Goal: Task Accomplishment & Management: Complete application form

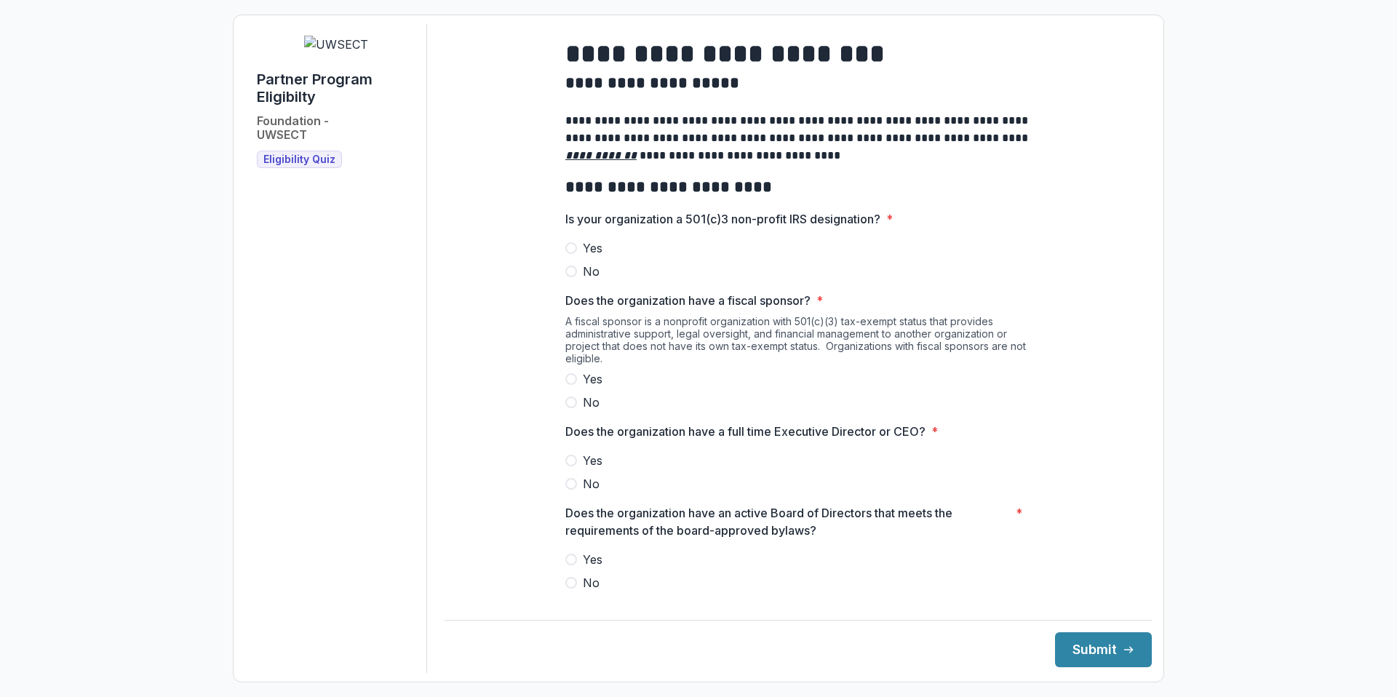
click at [574, 254] on span at bounding box center [572, 248] width 12 height 12
click at [571, 408] on span at bounding box center [572, 403] width 12 height 12
click at [573, 467] on span at bounding box center [572, 461] width 12 height 12
click at [572, 566] on span at bounding box center [572, 560] width 12 height 12
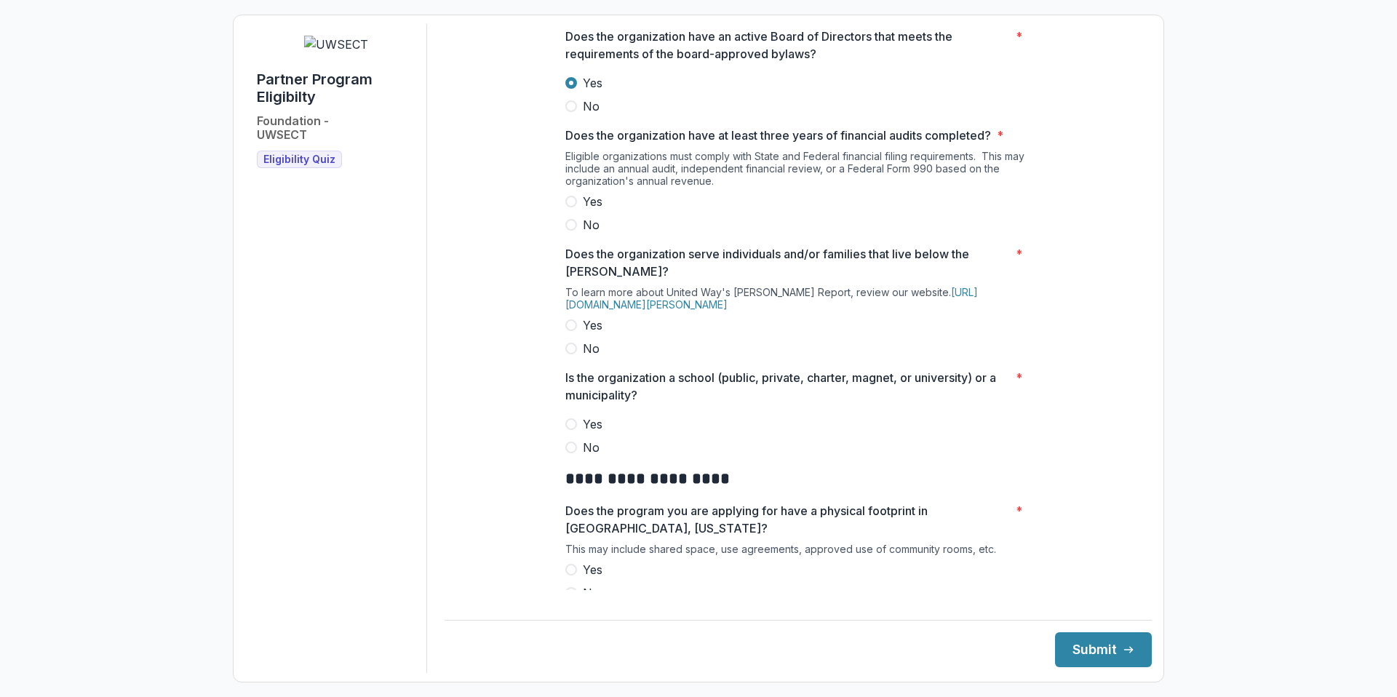
scroll to position [580, 0]
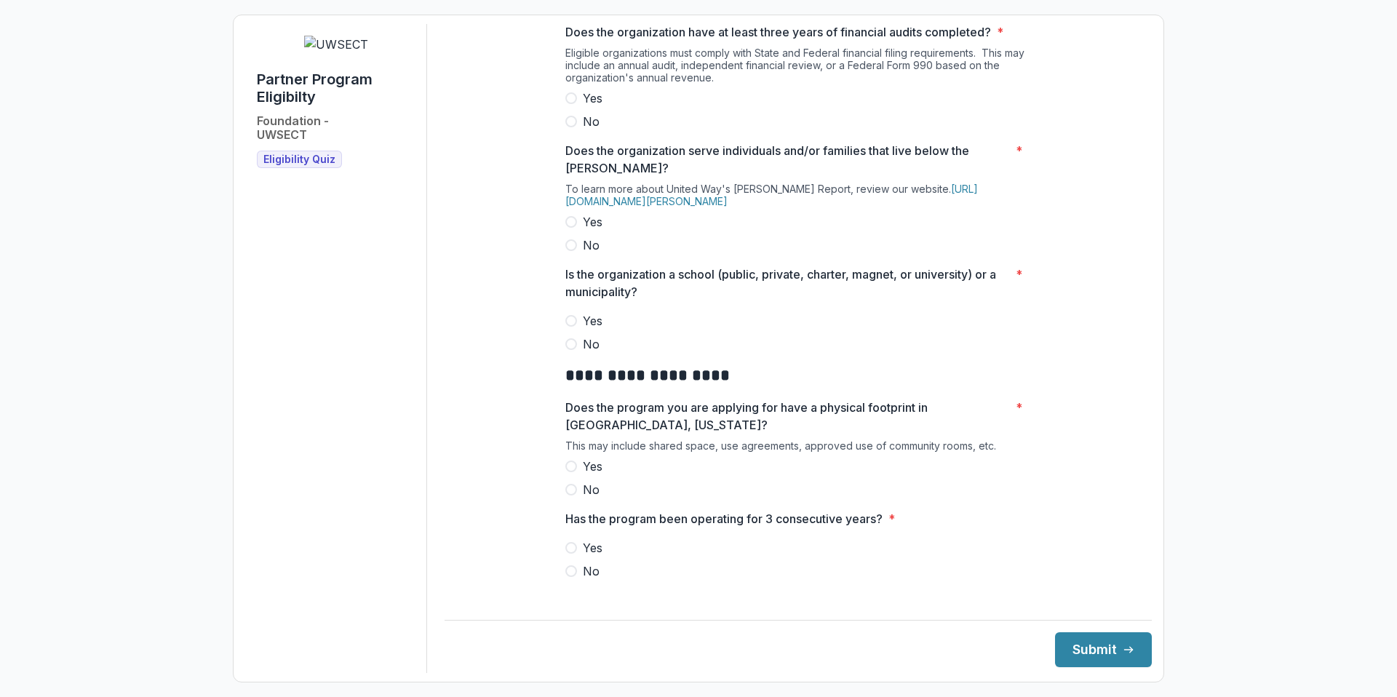
click at [566, 104] on span at bounding box center [572, 98] width 12 height 12
click at [568, 228] on span at bounding box center [572, 222] width 12 height 12
click at [574, 350] on span at bounding box center [572, 344] width 12 height 12
click at [573, 472] on span at bounding box center [572, 467] width 12 height 12
click at [571, 554] on span at bounding box center [572, 548] width 12 height 12
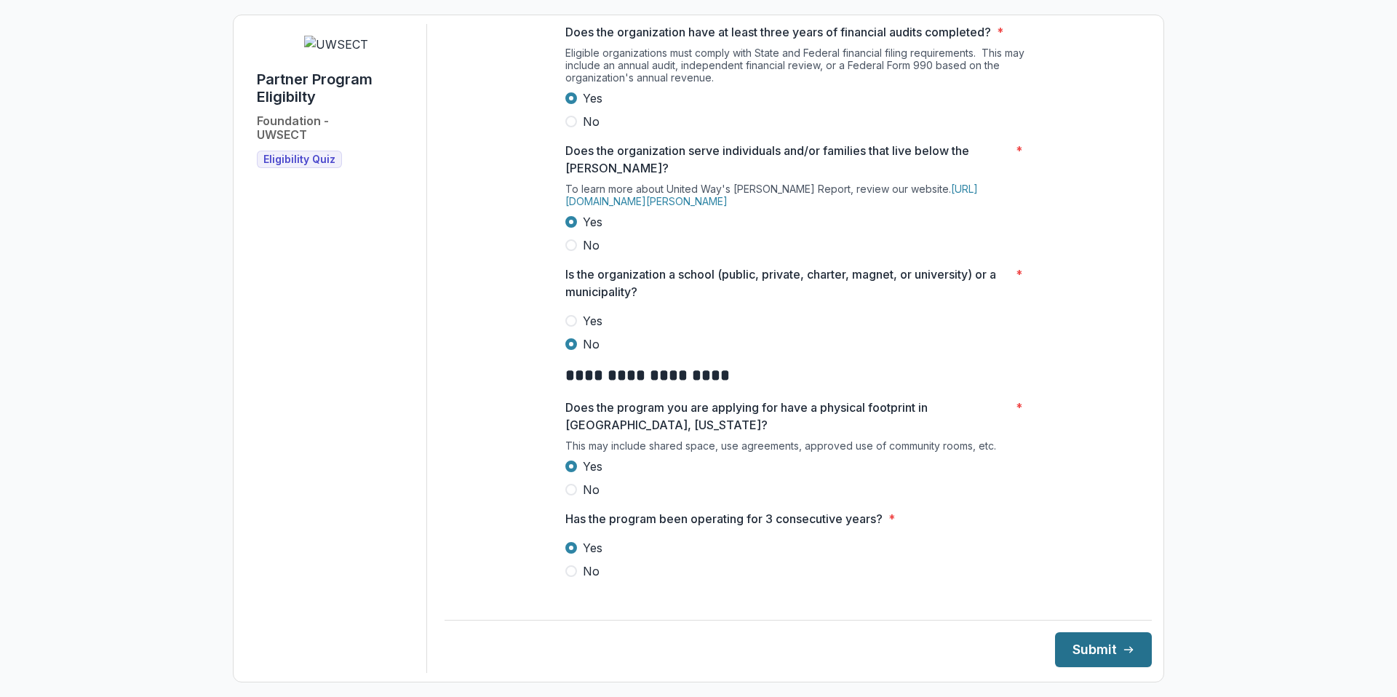
click at [1081, 646] on button "Submit" at bounding box center [1103, 650] width 97 height 35
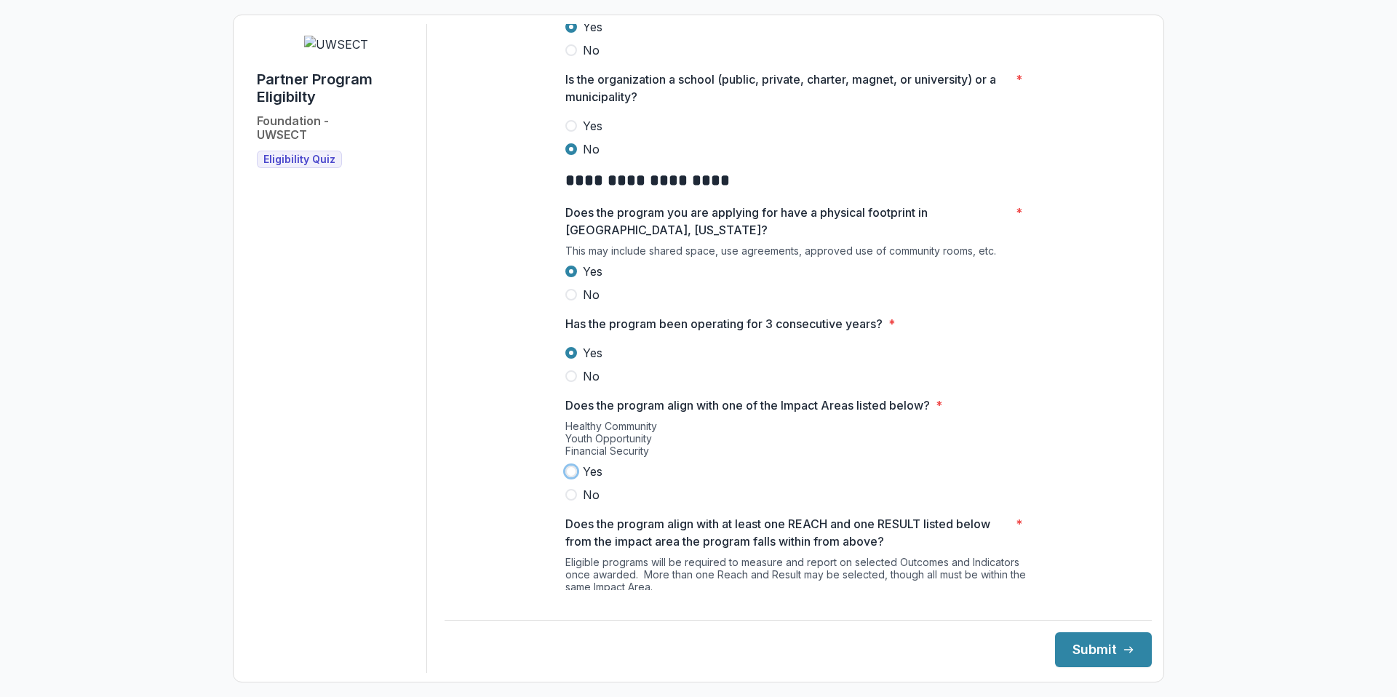
scroll to position [919, 0]
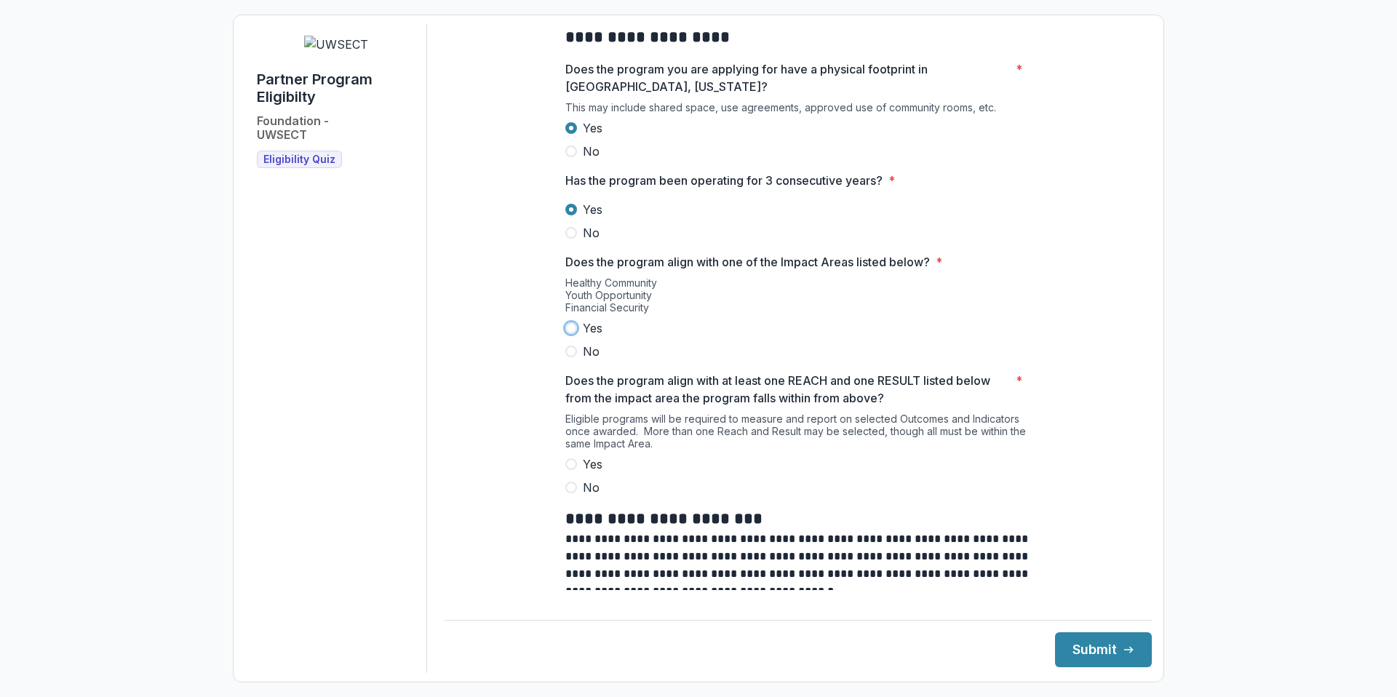
click at [568, 334] on span at bounding box center [572, 328] width 12 height 12
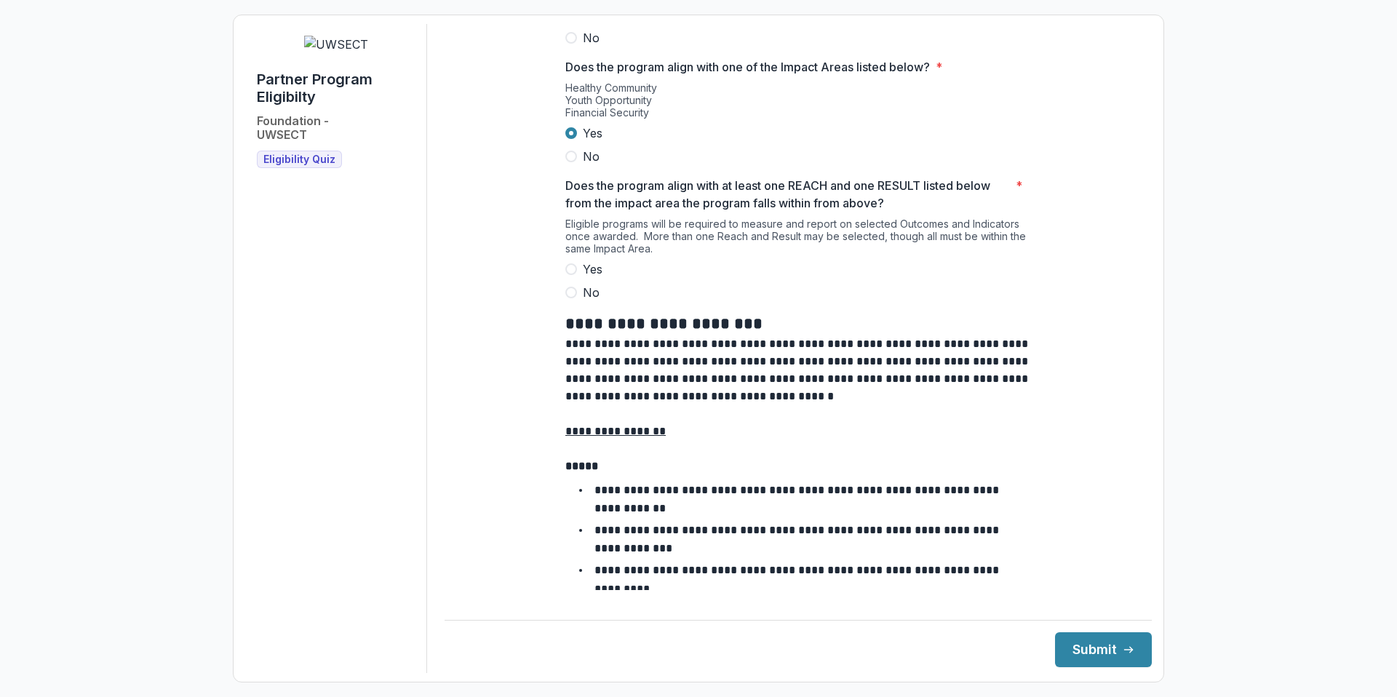
scroll to position [1126, 0]
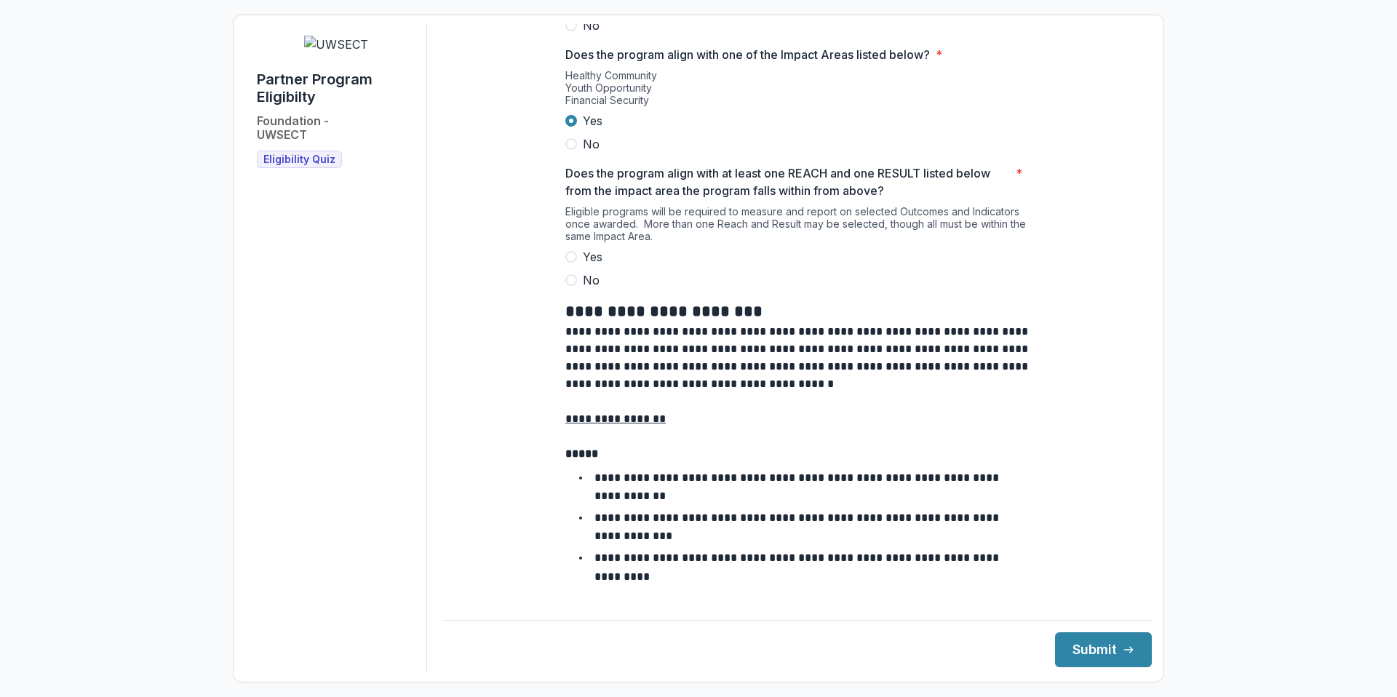
click at [569, 263] on span at bounding box center [572, 257] width 12 height 12
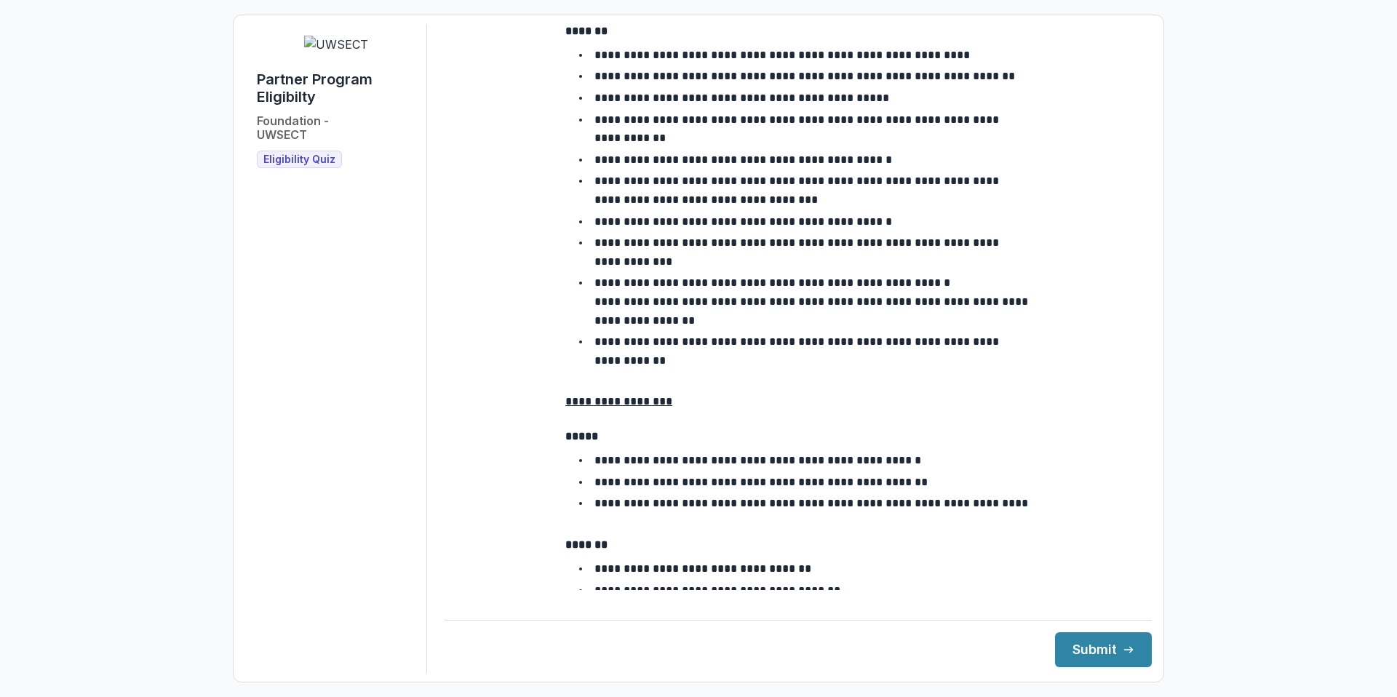
scroll to position [2485, 0]
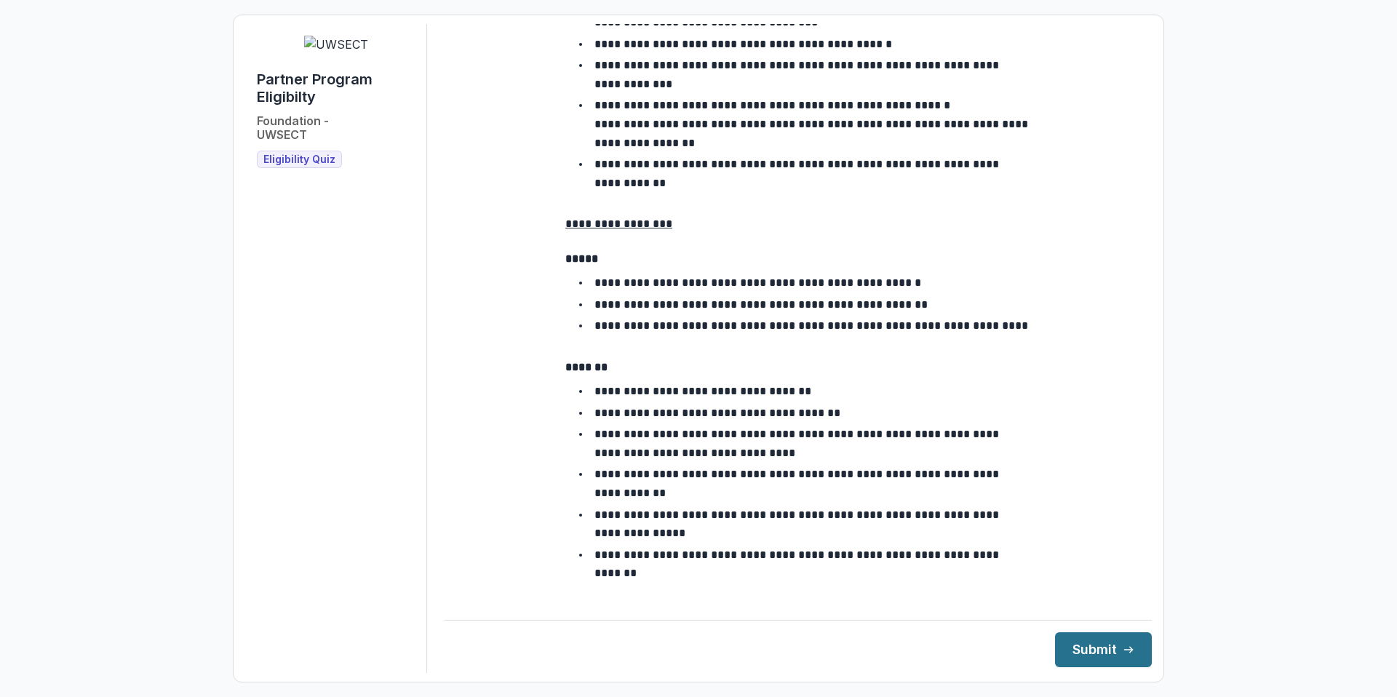
click at [1086, 648] on button "Submit" at bounding box center [1103, 650] width 97 height 35
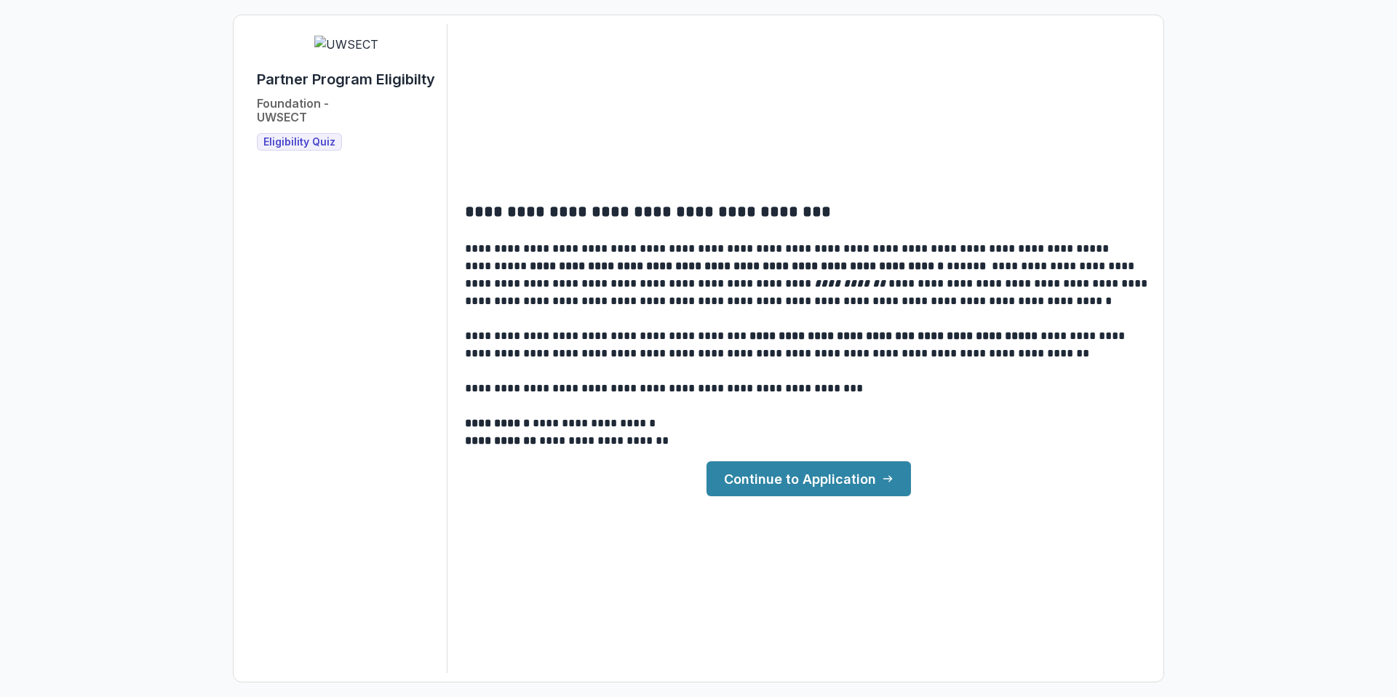
click at [814, 485] on link "Continue to Application" at bounding box center [809, 478] width 205 height 35
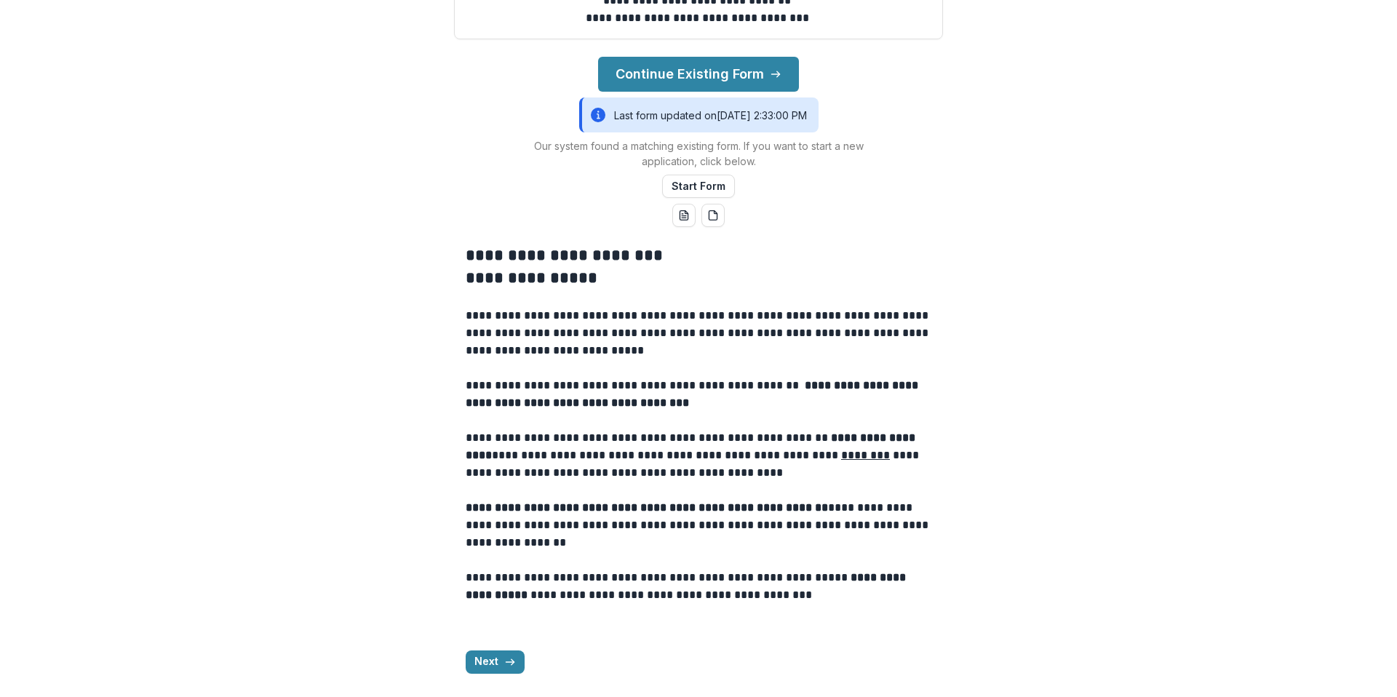
scroll to position [375, 0]
click at [683, 198] on button "Start Form" at bounding box center [698, 186] width 73 height 23
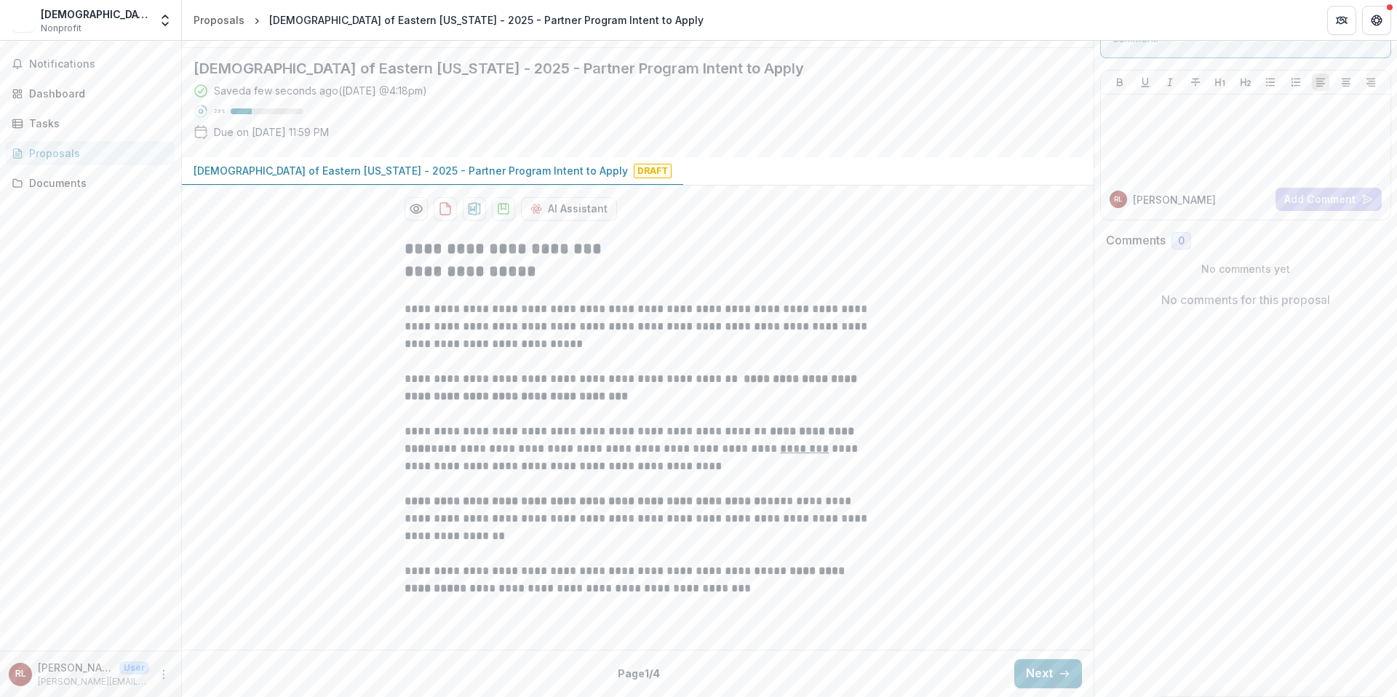
scroll to position [198, 0]
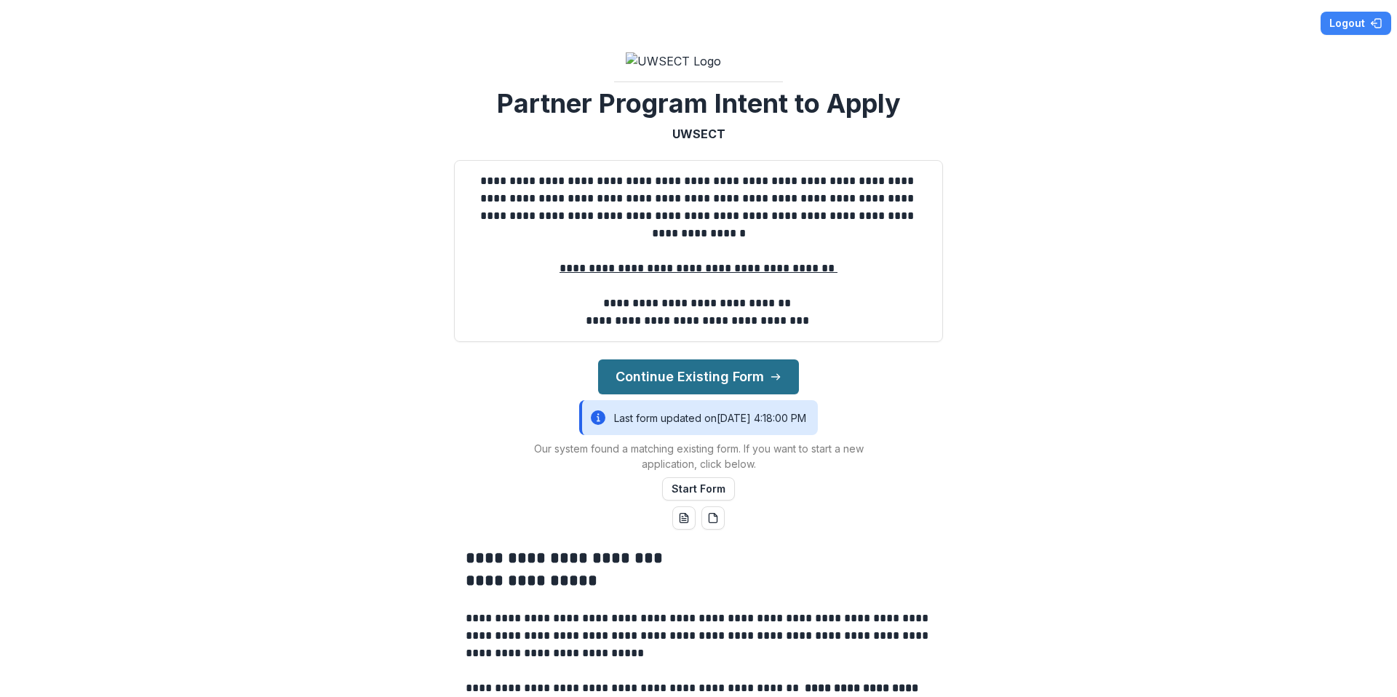
click at [664, 395] on button "Continue Existing Form" at bounding box center [698, 377] width 201 height 35
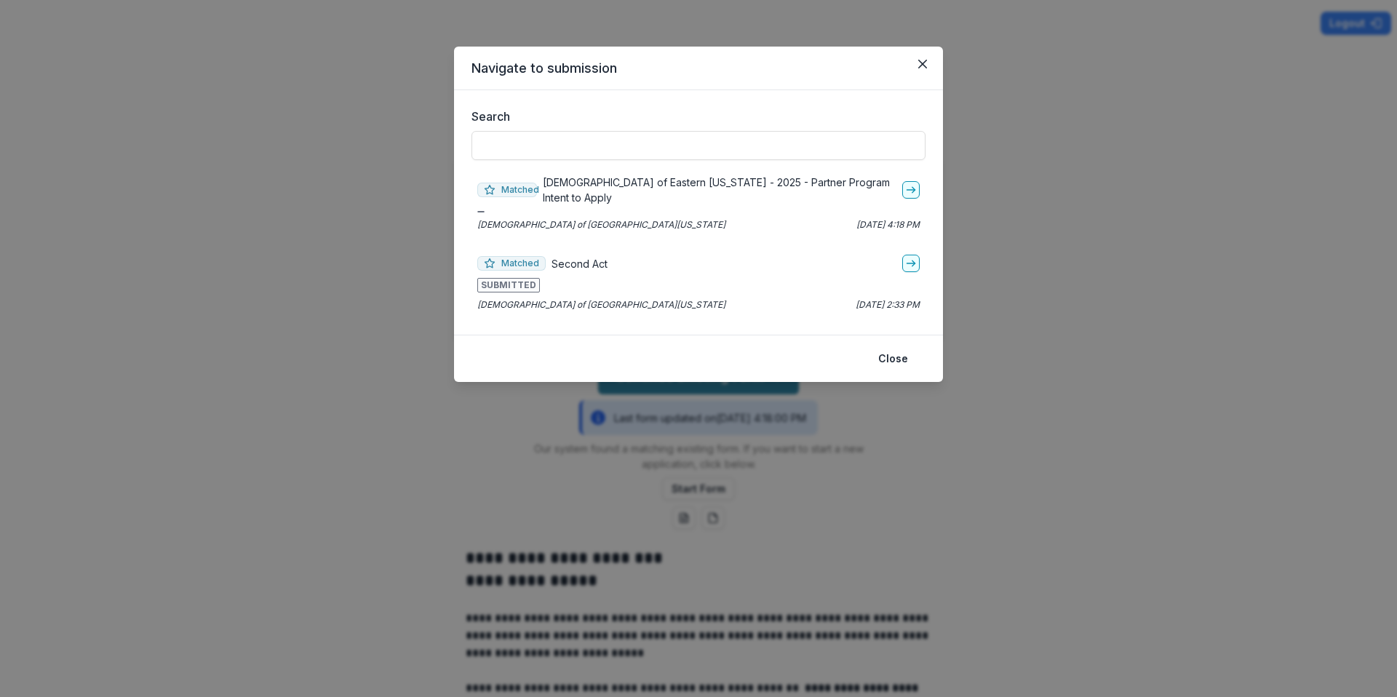
click at [601, 186] on p "Jewish Federation of Eastern Connecticut - 2025 - Partner Program Intent to App…" at bounding box center [720, 190] width 354 height 31
click at [915, 191] on icon "go-to" at bounding box center [911, 190] width 12 height 12
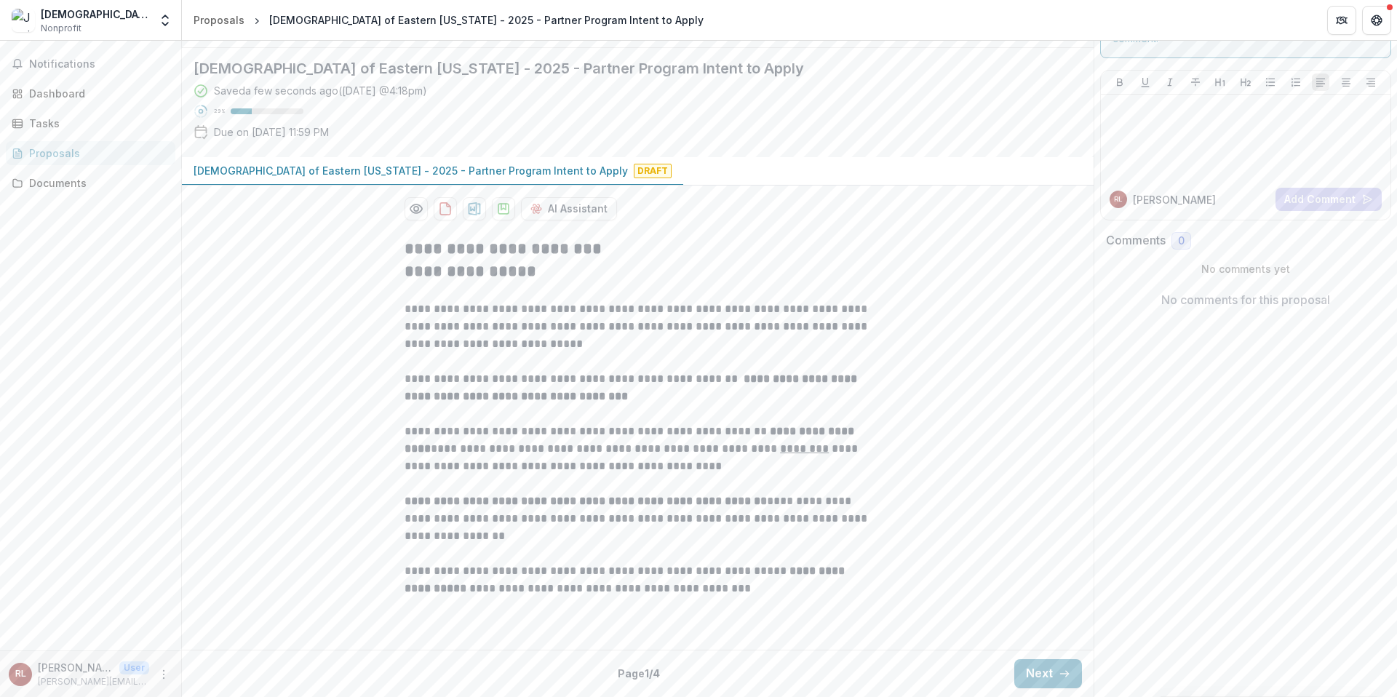
scroll to position [198, 0]
click at [1047, 671] on button "Next" at bounding box center [1049, 673] width 68 height 29
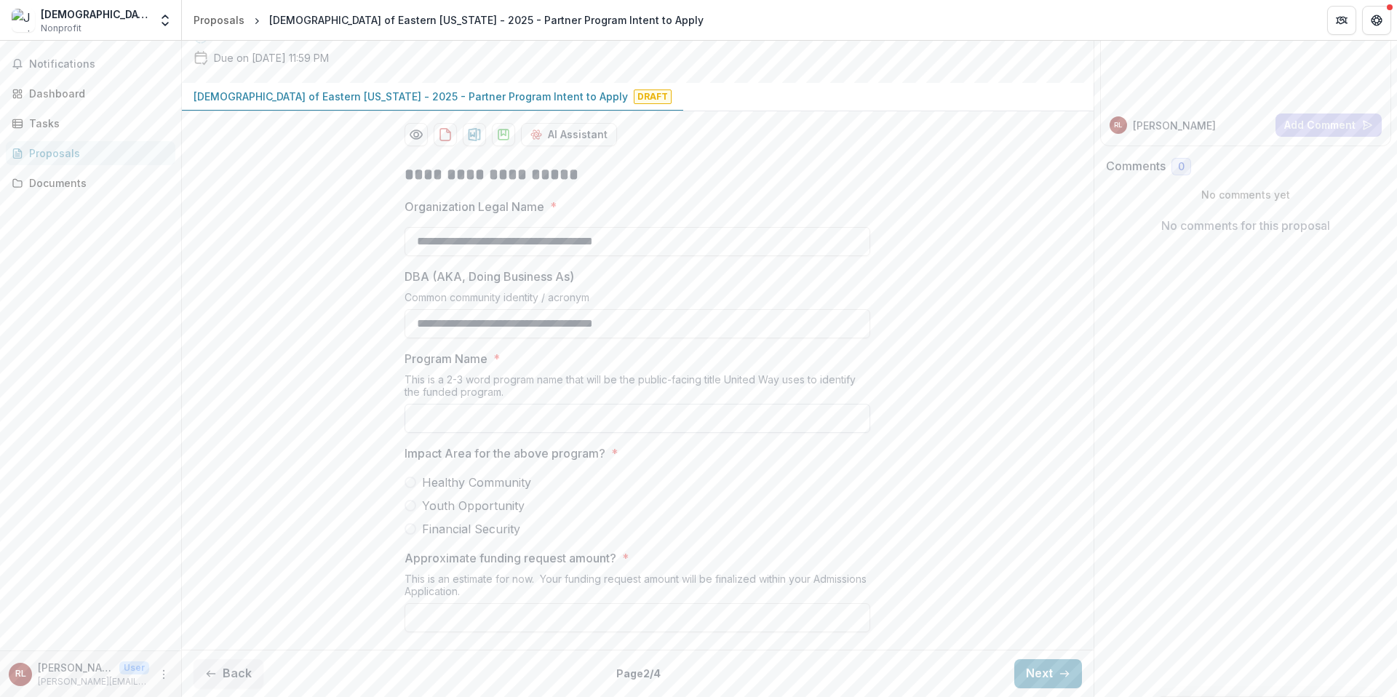
click at [764, 433] on input "Program Name *" at bounding box center [638, 418] width 466 height 29
